Goal: Check status: Check status

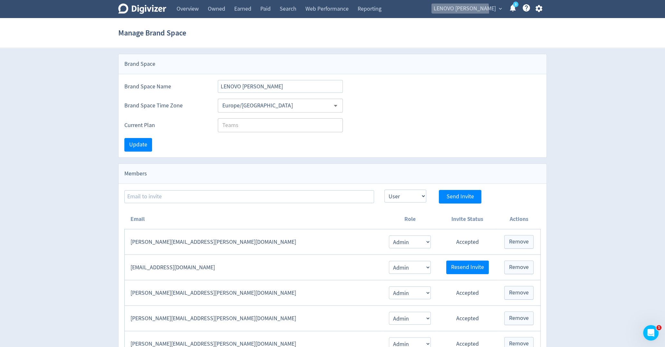
click at [462, 10] on span "LENOVO [PERSON_NAME]" at bounding box center [465, 9] width 62 height 10
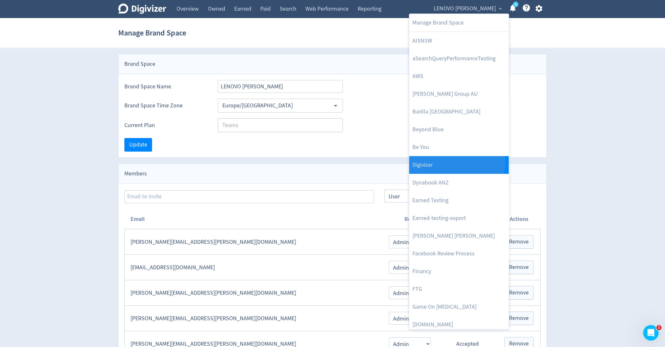
click at [439, 159] on link "Digivizer" at bounding box center [459, 165] width 100 height 18
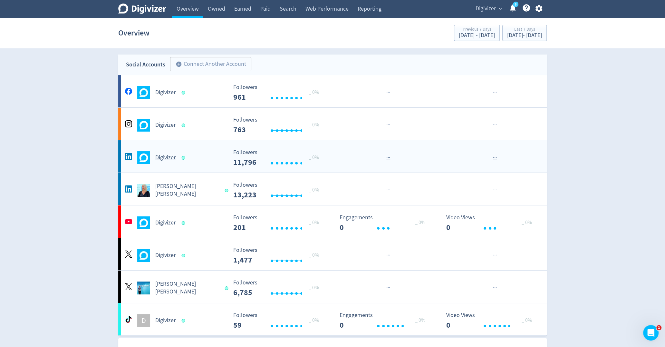
click at [183, 155] on span at bounding box center [184, 157] width 9 height 6
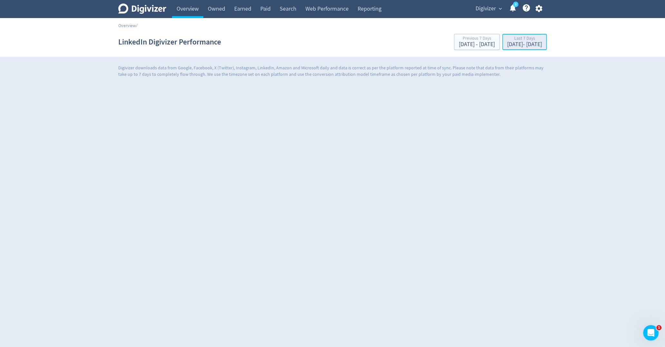
click at [507, 39] on div "Last 7 Days" at bounding box center [524, 38] width 35 height 5
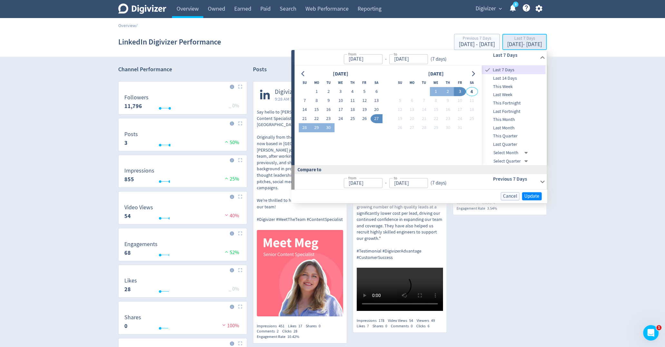
type input "[DATE]"
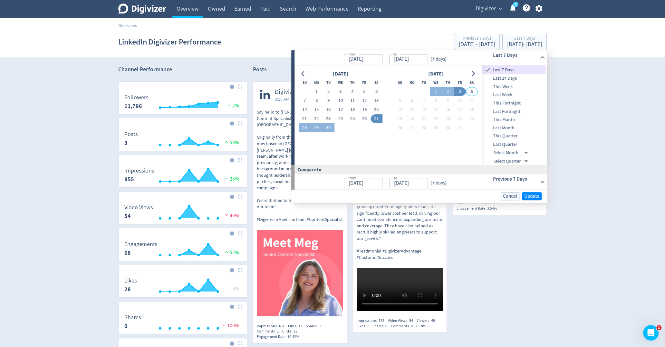
click at [611, 188] on div "Digivizer Logo [PERSON_NAME] Logo Overview Owned Earned Paid Search Web Perform…" at bounding box center [332, 218] width 665 height 437
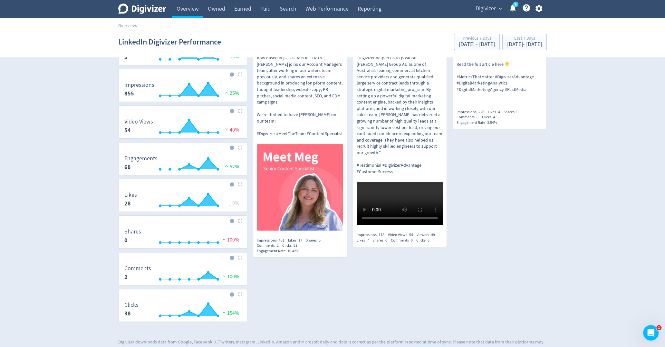
scroll to position [95, 0]
